Goal: Task Accomplishment & Management: Manage account settings

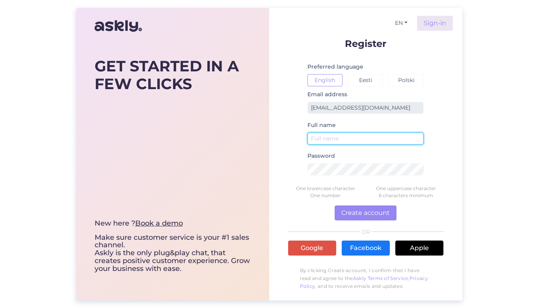
click at [326, 139] on input "text" at bounding box center [365, 138] width 117 height 12
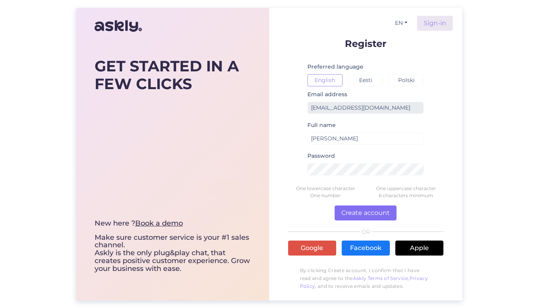
click at [357, 215] on button "Create account" at bounding box center [366, 212] width 62 height 15
click at [372, 217] on button "Create account" at bounding box center [366, 212] width 62 height 15
click at [361, 211] on button "Create account" at bounding box center [366, 212] width 62 height 15
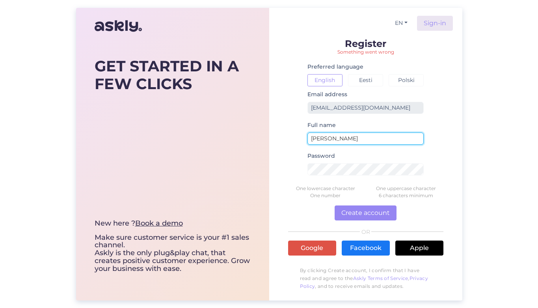
click at [340, 134] on input "Marija" at bounding box center [365, 138] width 117 height 12
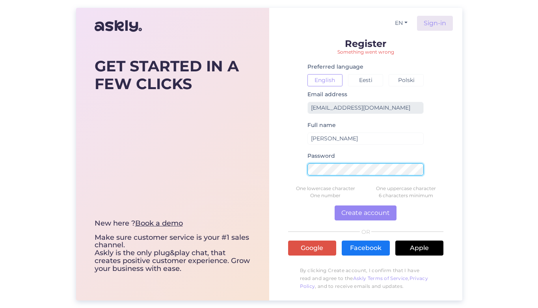
click at [291, 168] on form "Register Something went wrong Preferred language English Eesti Polski Email add…" at bounding box center [365, 166] width 155 height 255
click at [441, 144] on form "Register Something went wrong Preferred language English Eesti Polski Email add…" at bounding box center [365, 166] width 155 height 255
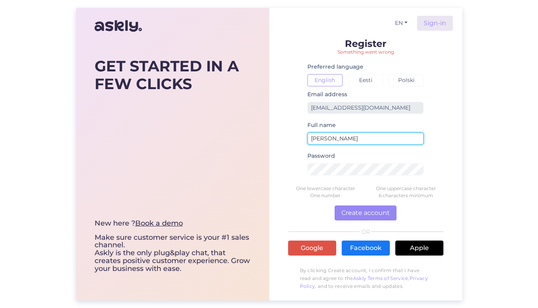
click at [346, 139] on input "Marija" at bounding box center [365, 138] width 117 height 12
type input "Marija Graudina"
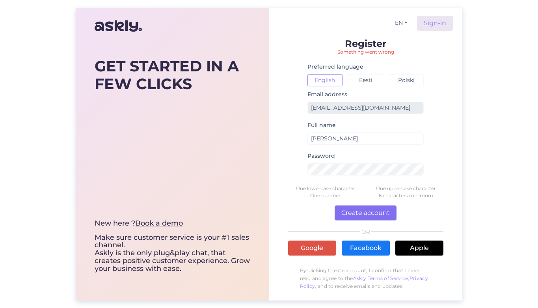
click at [369, 212] on button "Create account" at bounding box center [366, 212] width 62 height 15
click at [419, 251] on link "Apple" at bounding box center [419, 247] width 48 height 15
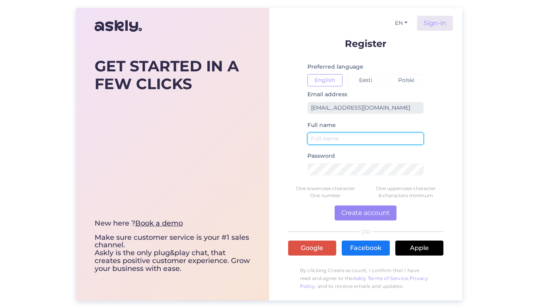
click at [373, 138] on input "text" at bounding box center [365, 138] width 117 height 12
type input "Marija"
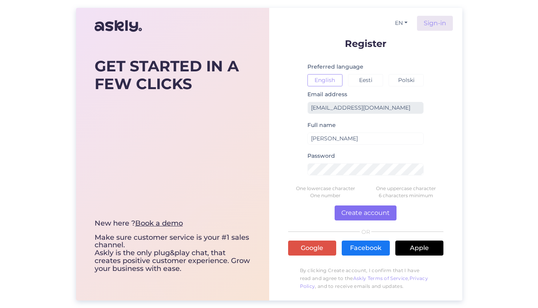
click at [376, 212] on button "Create account" at bounding box center [366, 212] width 62 height 15
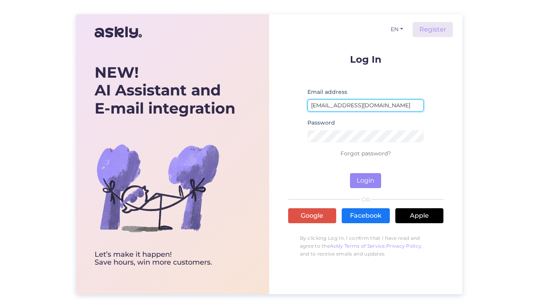
type input "[EMAIL_ADDRESS][DOMAIN_NAME]"
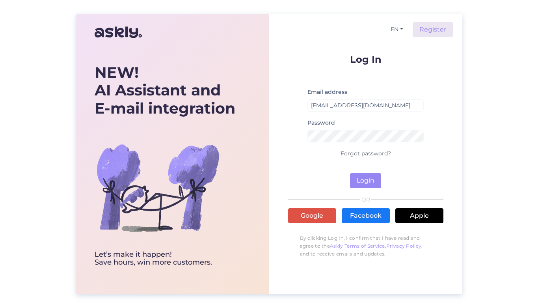
click at [408, 162] on form "Log In Email address marija@celo.lv Password Forgot password? Login" at bounding box center [365, 121] width 155 height 134
click at [371, 154] on link "Forgot password?" at bounding box center [366, 153] width 50 height 7
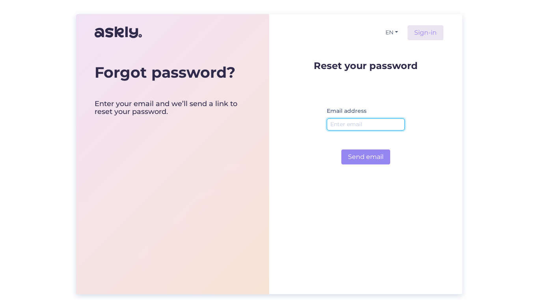
click at [364, 127] on input "email" at bounding box center [366, 124] width 78 height 12
type input "[EMAIL_ADDRESS][DOMAIN_NAME]"
click at [369, 158] on button "Send email" at bounding box center [365, 156] width 49 height 15
click at [429, 35] on link "Sign-in" at bounding box center [426, 32] width 36 height 15
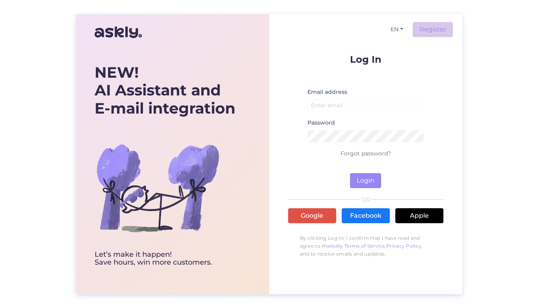
click at [431, 34] on link "Register" at bounding box center [433, 29] width 40 height 15
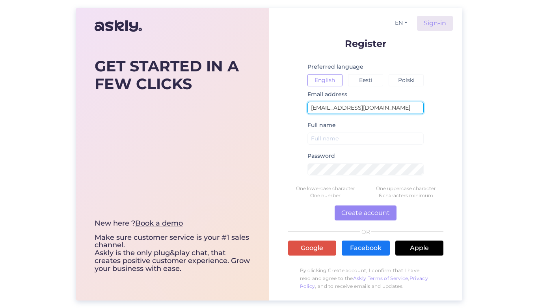
type input "[EMAIL_ADDRESS][DOMAIN_NAME]"
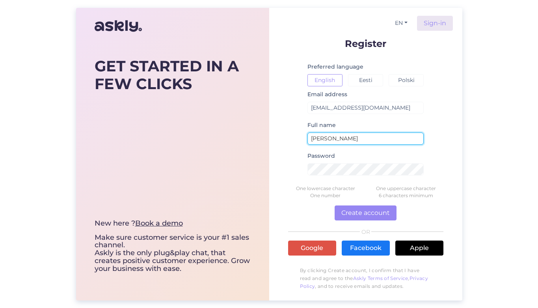
type input "Marija Graudina"
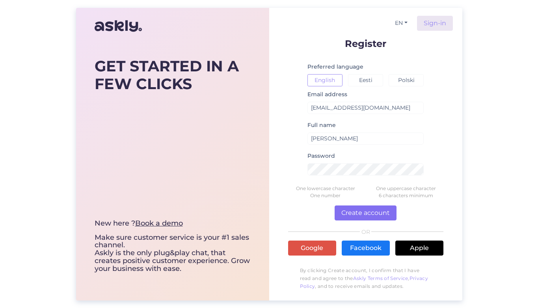
click at [383, 215] on button "Create account" at bounding box center [366, 212] width 62 height 15
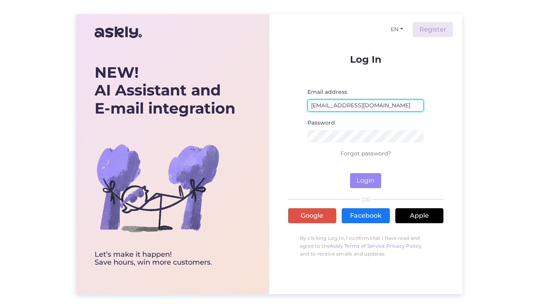
type input "[EMAIL_ADDRESS][DOMAIN_NAME]"
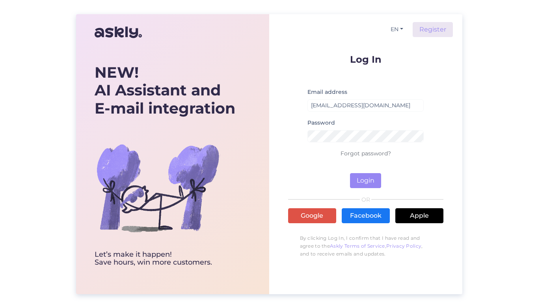
click at [414, 184] on form "Log In Email address [PERSON_NAME][EMAIL_ADDRESS][DOMAIN_NAME] Password Forgot …" at bounding box center [365, 121] width 155 height 134
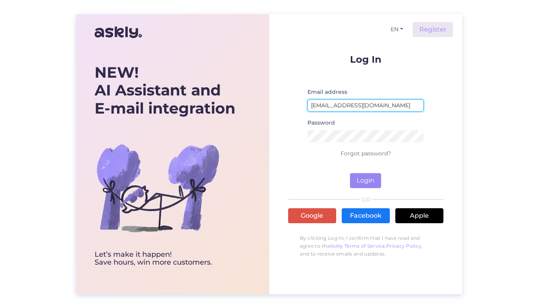
click at [374, 101] on input "[EMAIL_ADDRESS][DOMAIN_NAME]" at bounding box center [365, 105] width 117 height 12
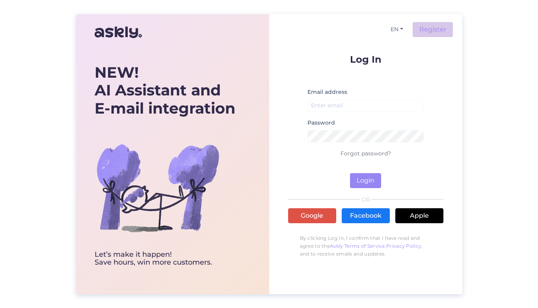
click at [436, 29] on link "Register" at bounding box center [433, 29] width 40 height 15
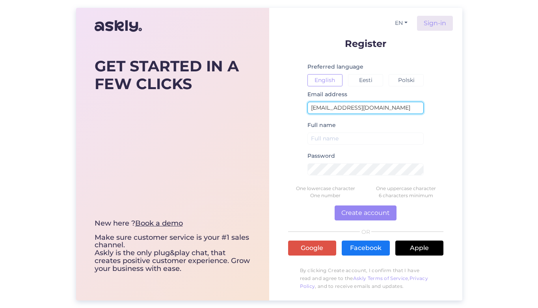
type input "[EMAIL_ADDRESS][DOMAIN_NAME]"
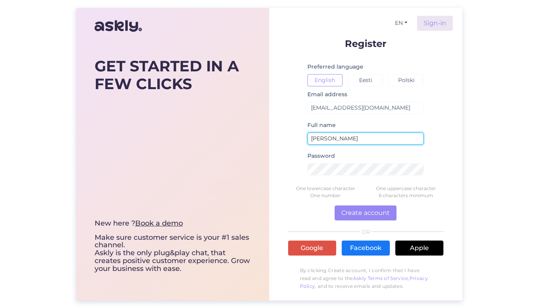
type input "Marija Graudina"
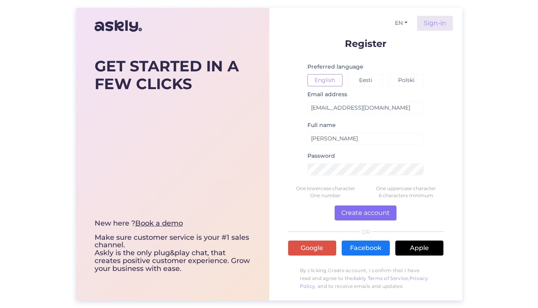
click at [354, 212] on button "Create account" at bounding box center [366, 212] width 62 height 15
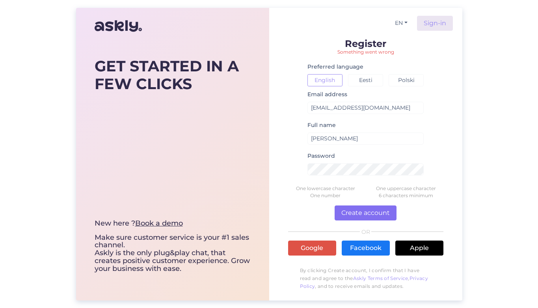
click at [354, 212] on button "Create account" at bounding box center [366, 212] width 62 height 15
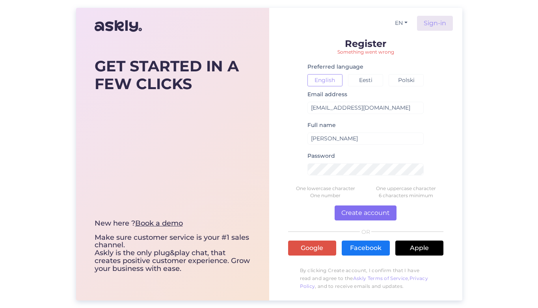
click at [354, 212] on button "Create account" at bounding box center [366, 212] width 62 height 15
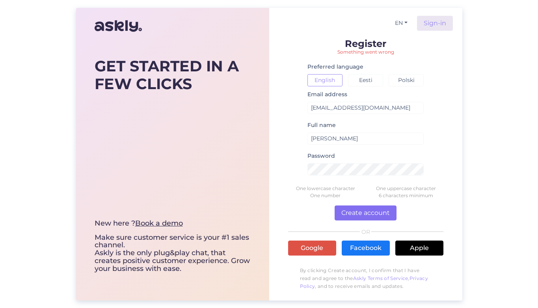
click at [354, 212] on button "Create account" at bounding box center [366, 212] width 62 height 15
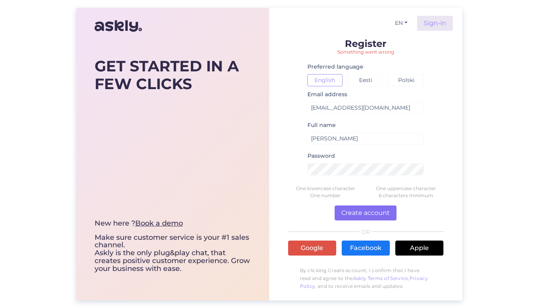
click at [354, 212] on button "Create account" at bounding box center [366, 212] width 62 height 15
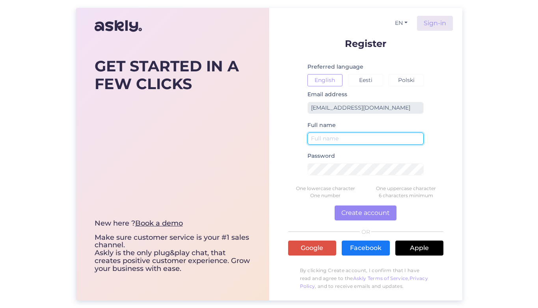
click at [358, 136] on input "text" at bounding box center [365, 138] width 117 height 12
type input "[PERSON_NAME]"
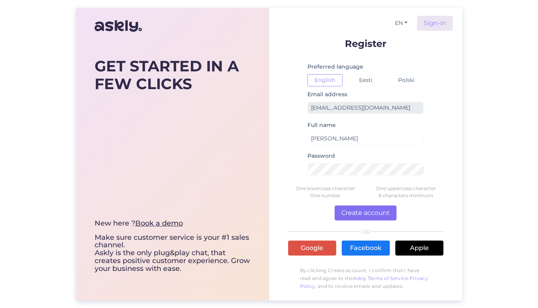
click at [357, 215] on button "Create account" at bounding box center [366, 212] width 62 height 15
click at [366, 214] on button "Create account" at bounding box center [366, 212] width 62 height 15
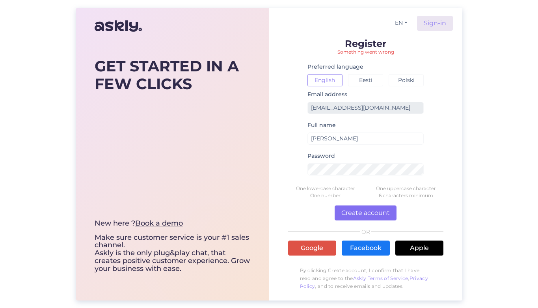
click at [366, 214] on button "Create account" at bounding box center [366, 212] width 62 height 15
click at [380, 212] on button "Create account" at bounding box center [366, 212] width 62 height 15
click at [297, 164] on form "Register Something went wrong Preferred language English Eesti Polski Email add…" at bounding box center [365, 166] width 155 height 255
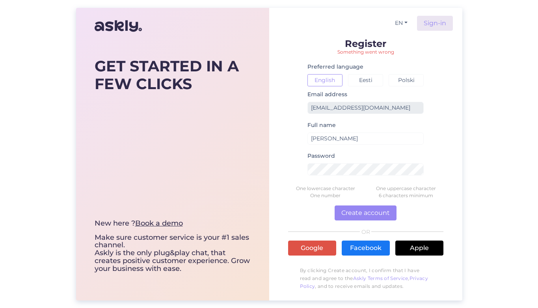
click at [275, 162] on div "EN Sign-in Register Something went wrong Preferred language English Eesti Polsk…" at bounding box center [365, 154] width 193 height 292
click at [285, 166] on div "EN Sign-in Register Something went wrong Preferred language English Eesti Polsk…" at bounding box center [365, 154] width 193 height 292
click at [350, 214] on button "Create account" at bounding box center [366, 212] width 62 height 15
click at [376, 216] on button "Create account" at bounding box center [366, 212] width 62 height 15
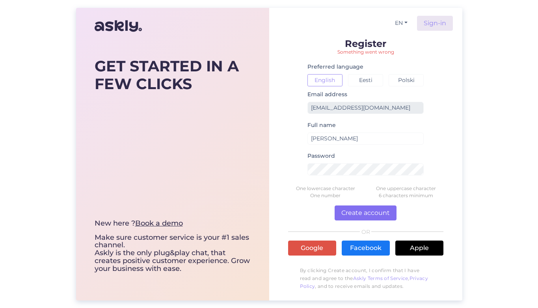
click at [376, 216] on button "Create account" at bounding box center [366, 212] width 62 height 15
click at [318, 251] on link "Google" at bounding box center [312, 247] width 48 height 15
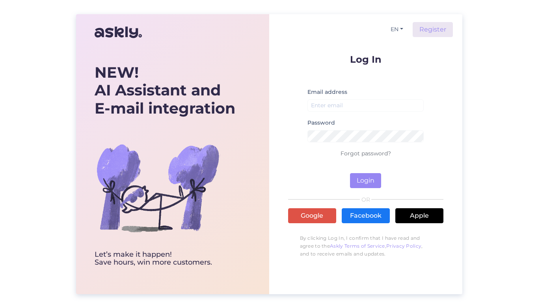
click at [326, 114] on small at bounding box center [365, 115] width 117 height 5
click at [441, 33] on link "Register" at bounding box center [433, 29] width 40 height 15
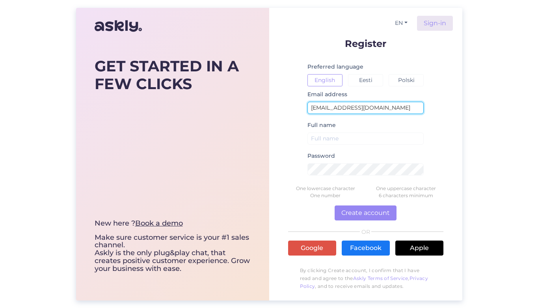
type input "marija@celo.lv"
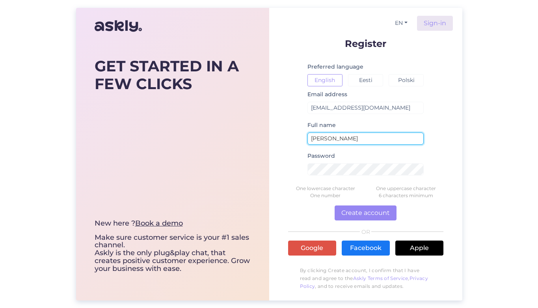
type input "[PERSON_NAME]"
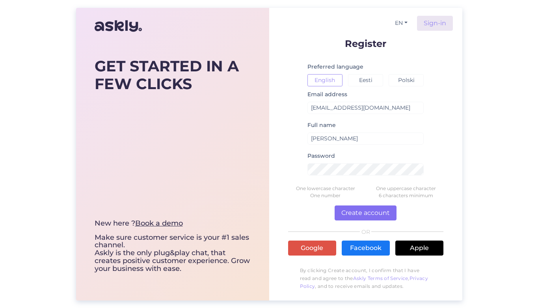
click at [347, 214] on button "Create account" at bounding box center [366, 212] width 62 height 15
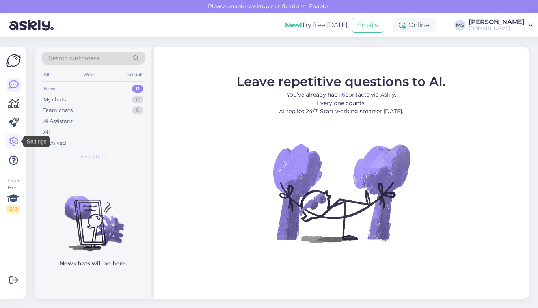
click at [15, 143] on icon at bounding box center [13, 141] width 9 height 9
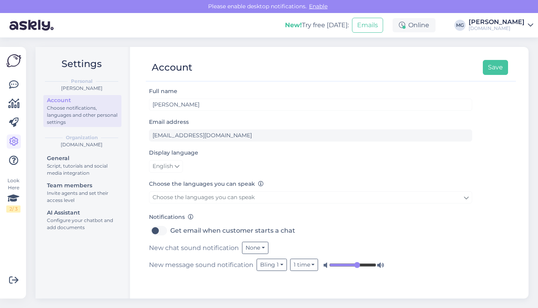
click at [170, 231] on label "Get email when customer starts a chat" at bounding box center [232, 230] width 125 height 13
click at [162, 231] on input "Get email when customer starts a chat" at bounding box center [159, 230] width 20 height 13
click at [170, 231] on label "Get email when customer starts a chat" at bounding box center [232, 230] width 125 height 13
click at [156, 231] on input "Get email when customer starts a chat" at bounding box center [159, 230] width 20 height 13
checkbox input "false"
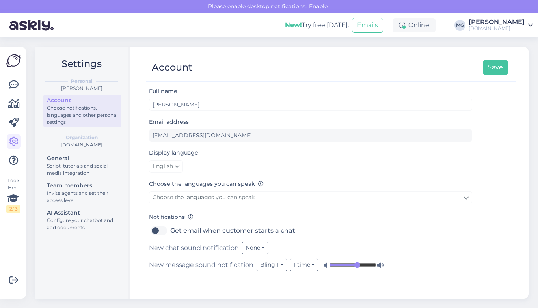
click at [467, 195] on icon at bounding box center [466, 197] width 5 height 9
click at [423, 231] on div "Get email when customer starts a chat" at bounding box center [310, 230] width 323 height 13
click at [498, 67] on button "Save" at bounding box center [495, 67] width 25 height 15
click at [16, 84] on icon at bounding box center [13, 84] width 9 height 9
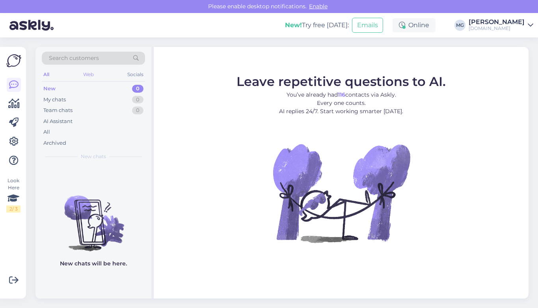
click at [84, 74] on div "Web" at bounding box center [89, 74] width 14 height 10
click at [136, 76] on div "Socials" at bounding box center [135, 74] width 19 height 10
click at [91, 77] on div "Web" at bounding box center [88, 74] width 14 height 10
click at [45, 75] on div "All" at bounding box center [46, 74] width 9 height 10
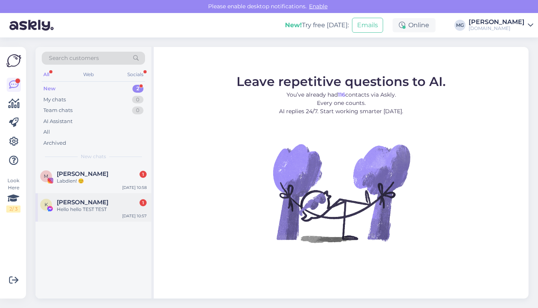
click at [79, 206] on div "Hello hello TEST TEST" at bounding box center [102, 209] width 90 height 7
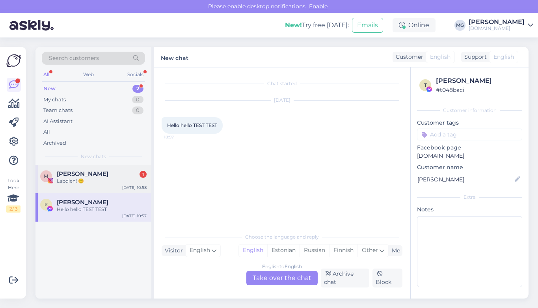
click at [63, 180] on div "Labdien! ☺️" at bounding box center [102, 180] width 90 height 7
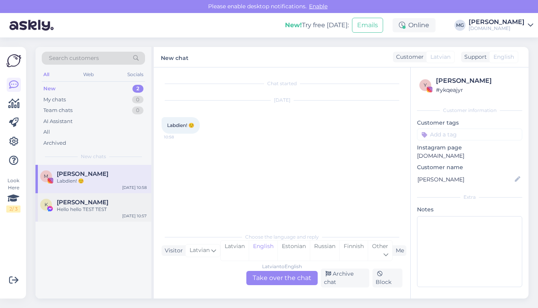
click at [97, 202] on span "[PERSON_NAME]" at bounding box center [83, 202] width 52 height 7
click at [82, 171] on div "[PERSON_NAME]" at bounding box center [102, 173] width 90 height 7
click at [230, 249] on div "Latvian" at bounding box center [235, 250] width 28 height 20
click at [81, 214] on div "K [PERSON_NAME] Hello hello TEST TEST [DATE] 10:57" at bounding box center [93, 207] width 116 height 28
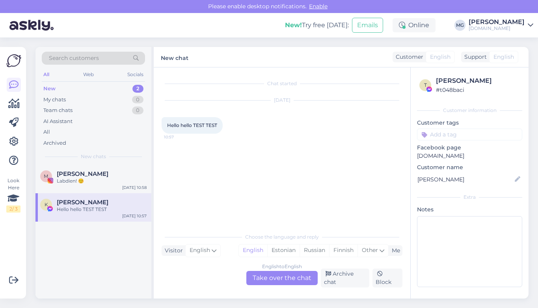
click at [42, 28] on img at bounding box center [31, 25] width 44 height 24
click at [11, 63] on img at bounding box center [13, 60] width 15 height 15
click at [13, 142] on icon at bounding box center [13, 141] width 9 height 9
